Goal: Transaction & Acquisition: Book appointment/travel/reservation

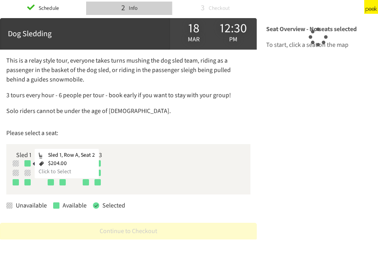
click at [27, 162] on div at bounding box center [27, 163] width 6 height 6
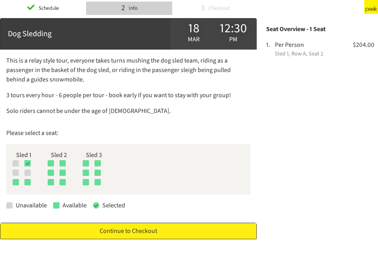
click at [139, 234] on link "Continue to Checkout" at bounding box center [128, 231] width 256 height 17
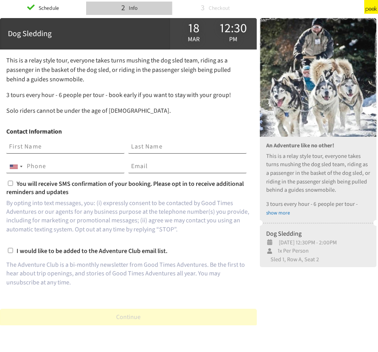
click at [37, 138] on h1 "Contact Information" at bounding box center [128, 132] width 244 height 14
click at [47, 147] on input "text" at bounding box center [65, 146] width 118 height 13
type input "[PERSON_NAME]"
type input "Hodach"
type input "8636821605"
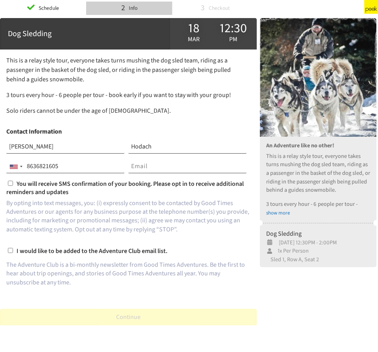
type input "[PERSON_NAME][EMAIL_ADDRESS][DOMAIN_NAME]"
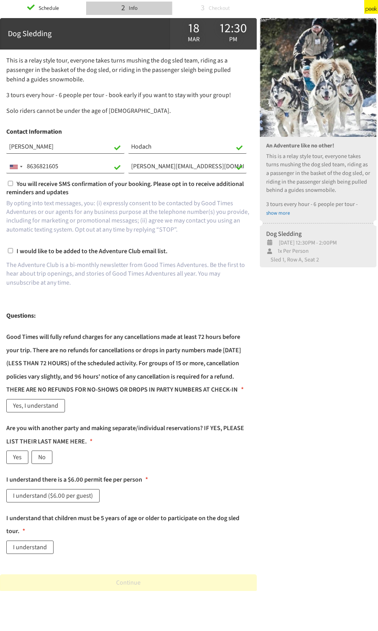
drag, startPoint x: -23, startPoint y: 166, endPoint x: -69, endPoint y: 166, distance: 46.0
click at [0, 166] on html "Schedule 2 Info 3 Checkout Powered by [DOMAIN_NAME] Dog Sledding [DATE] 12:30 pm" at bounding box center [189, 309] width 378 height 618
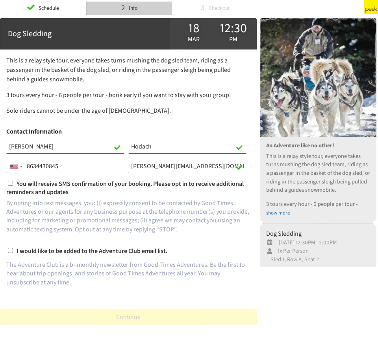
type input "[PHONE_NUMBER]"
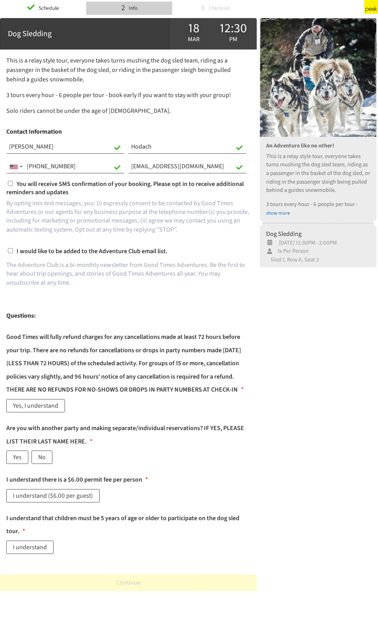
type input "[EMAIL_ADDRESS][DOMAIN_NAME]"
click at [8, 184] on input "You will receive SMS confirmation of your booking. Please opt in to receive add…" at bounding box center [10, 183] width 5 height 5
checkbox input "true"
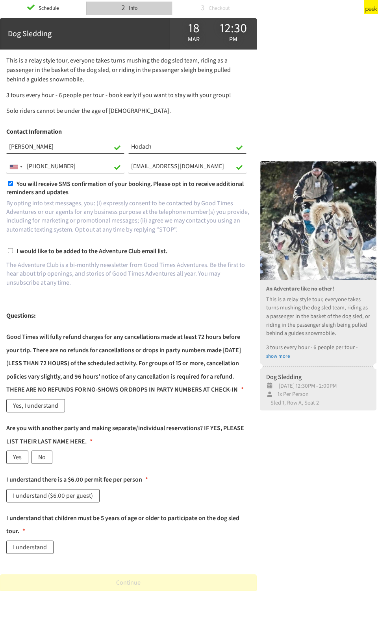
click at [37, 252] on label "Yes, I understand" at bounding box center [35, 405] width 59 height 13
click at [18, 252] on label "Yes" at bounding box center [17, 457] width 22 height 13
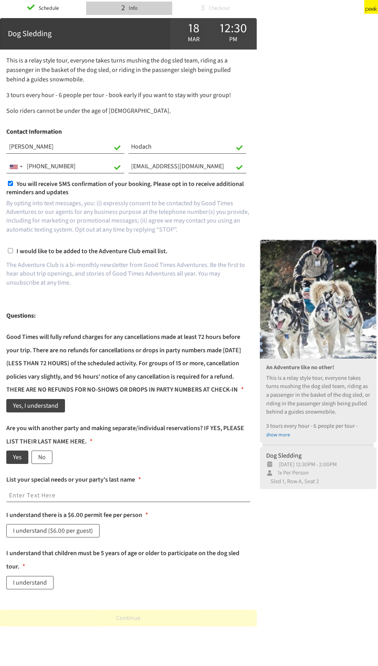
click at [36, 252] on label "List your special needs or your party's last name *" at bounding box center [128, 479] width 244 height 13
click at [35, 252] on input "text" at bounding box center [128, 495] width 244 height 13
type input "Hodach"
click at [44, 252] on label "I understand ($6.00 per guest)" at bounding box center [52, 530] width 93 height 13
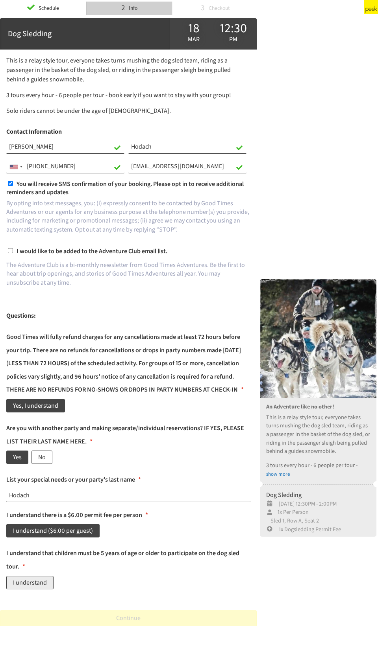
click at [28, 252] on label "I understand" at bounding box center [29, 582] width 47 height 13
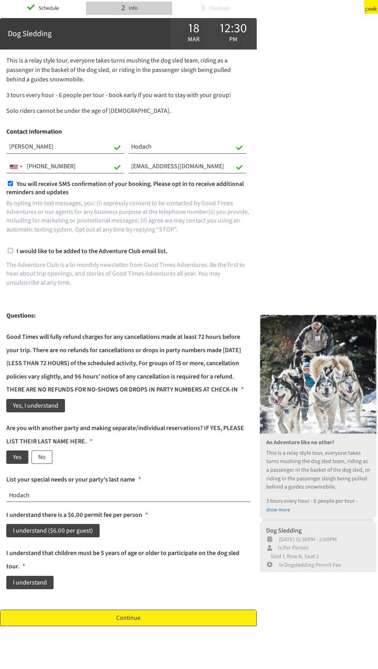
click at [154, 252] on link "Continue" at bounding box center [128, 618] width 256 height 17
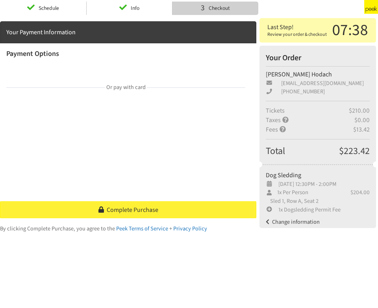
click at [115, 208] on span "Complete Purchase" at bounding box center [133, 209] width 52 height 9
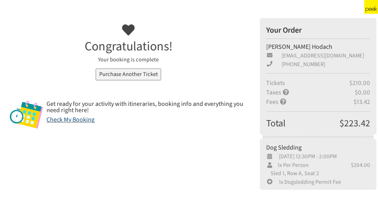
click at [62, 122] on link "Check My Booking" at bounding box center [70, 119] width 48 height 9
